Goal: Transaction & Acquisition: Subscribe to service/newsletter

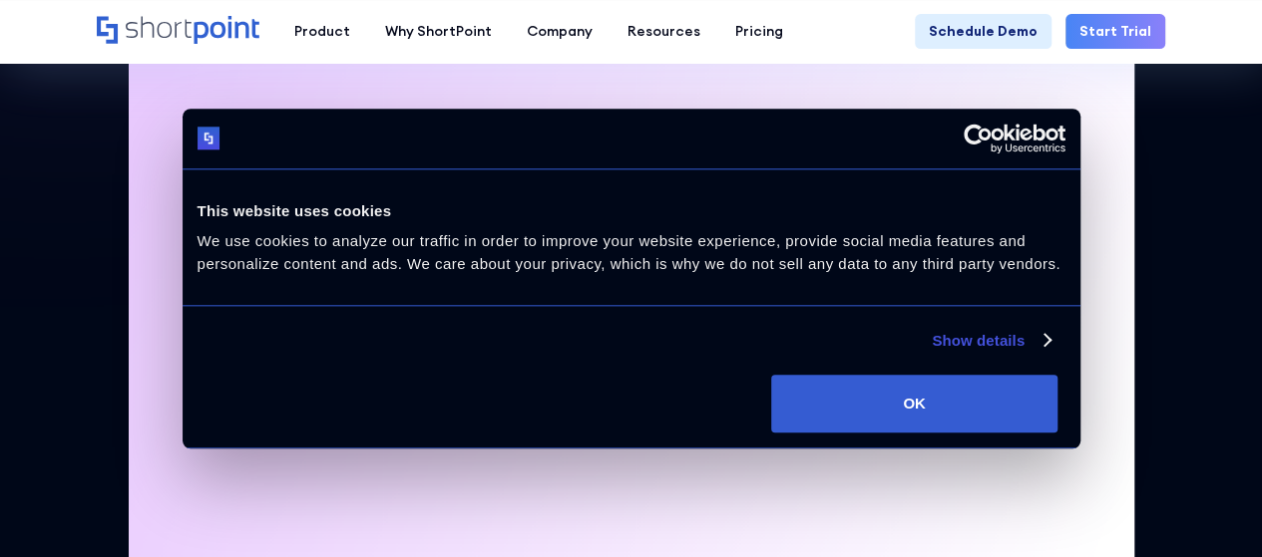
scroll to position [558, 0]
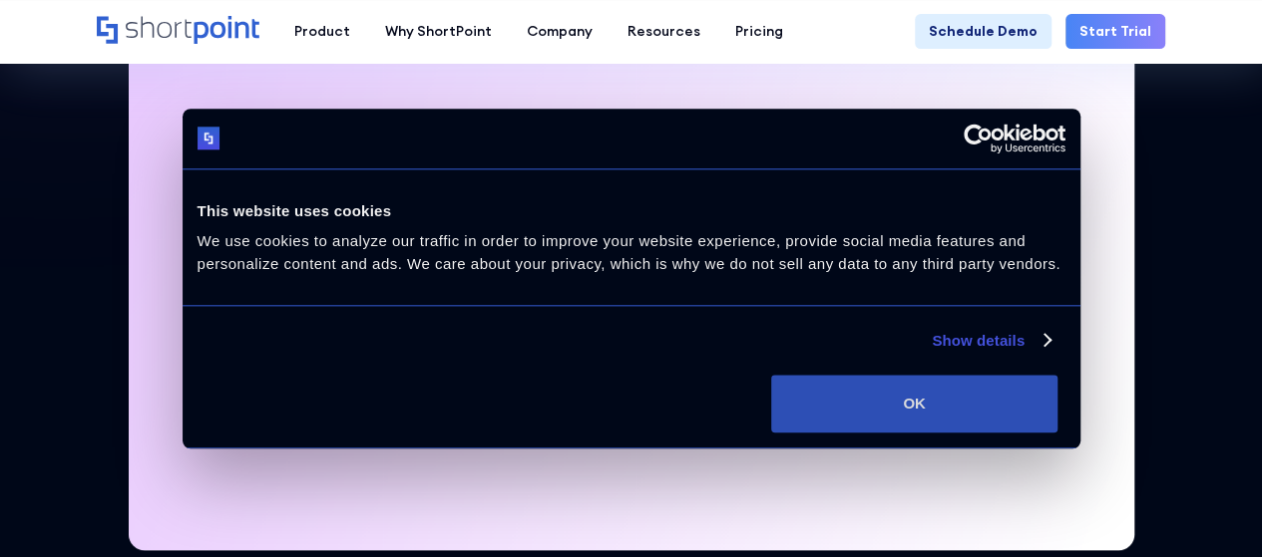
click at [1057, 402] on button "OK" at bounding box center [914, 404] width 286 height 58
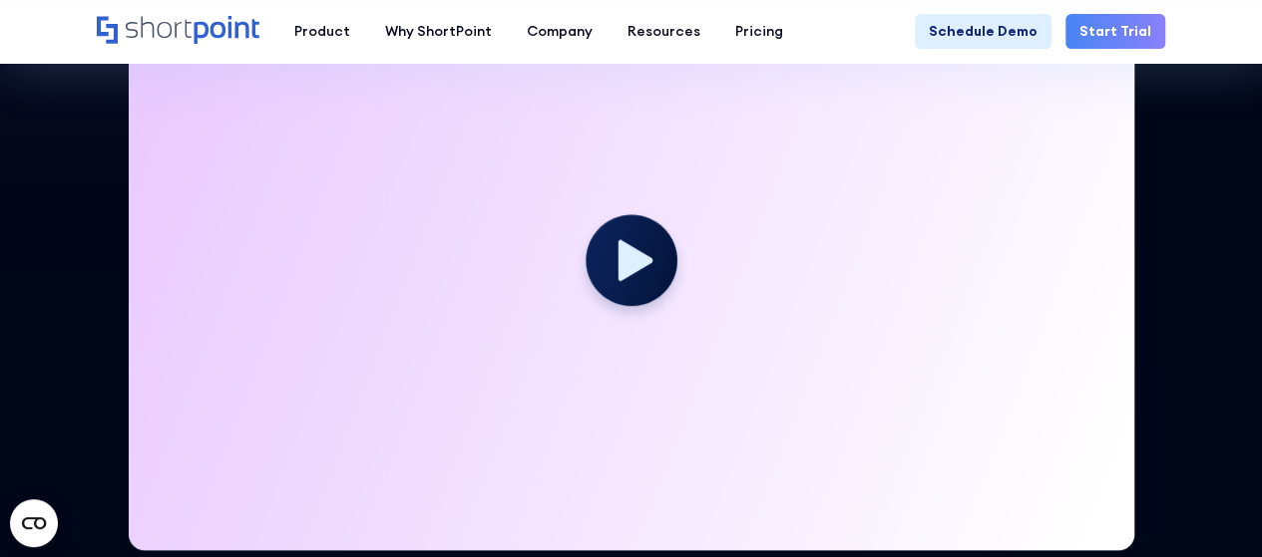
scroll to position [519, 0]
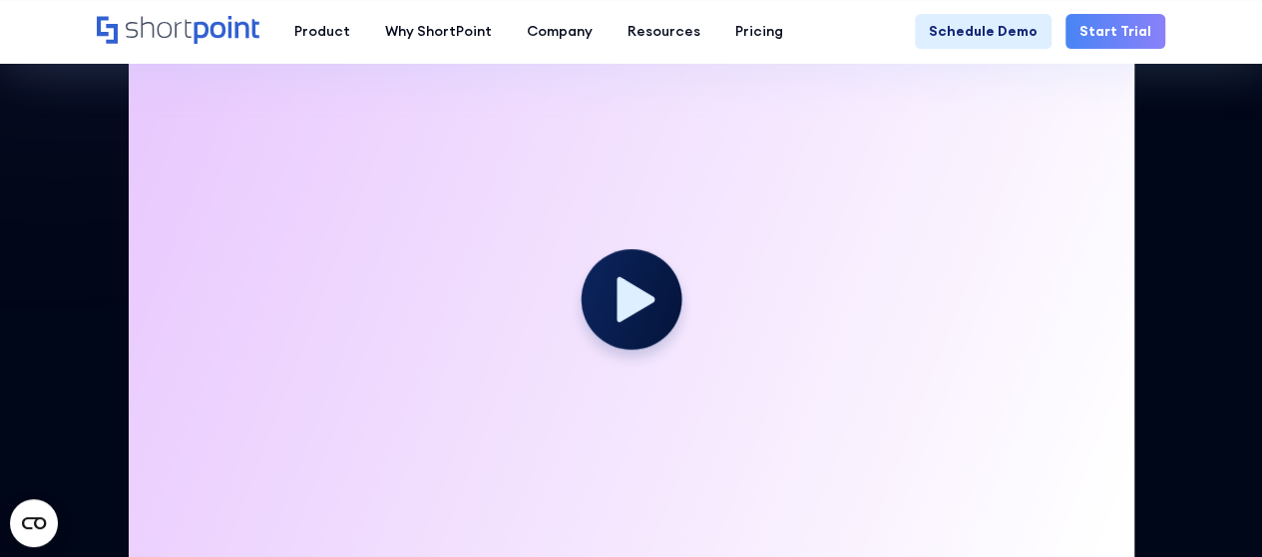
click at [628, 276] on circle at bounding box center [630, 298] width 101 height 101
